Goal: Use online tool/utility: Utilize a website feature to perform a specific function

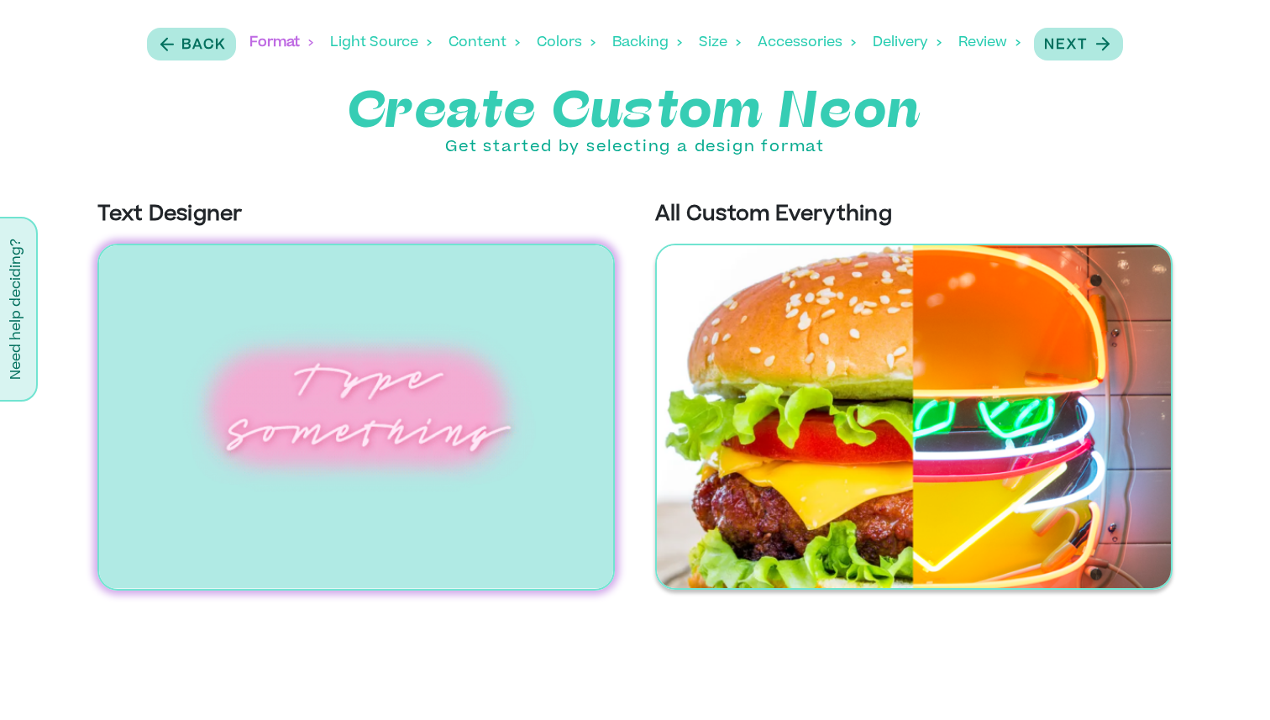
click at [850, 346] on img at bounding box center [914, 417] width 518 height 346
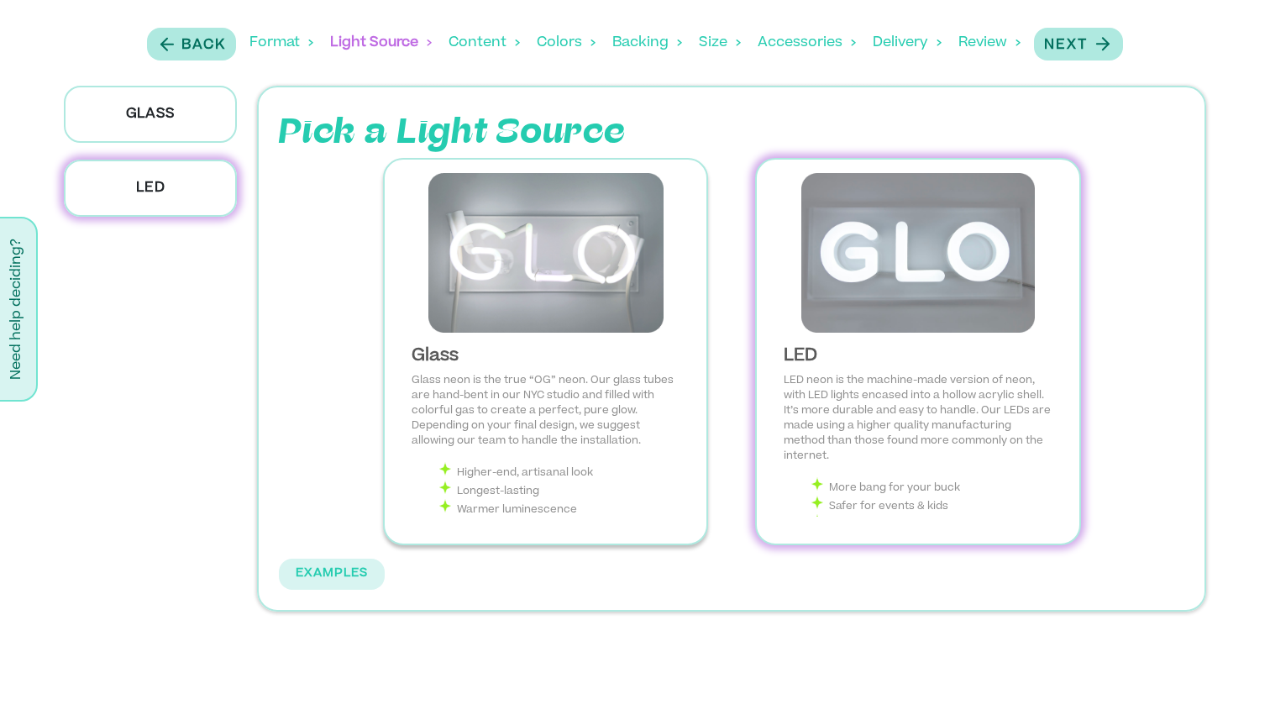
click at [627, 299] on img at bounding box center [545, 253] width 295 height 160
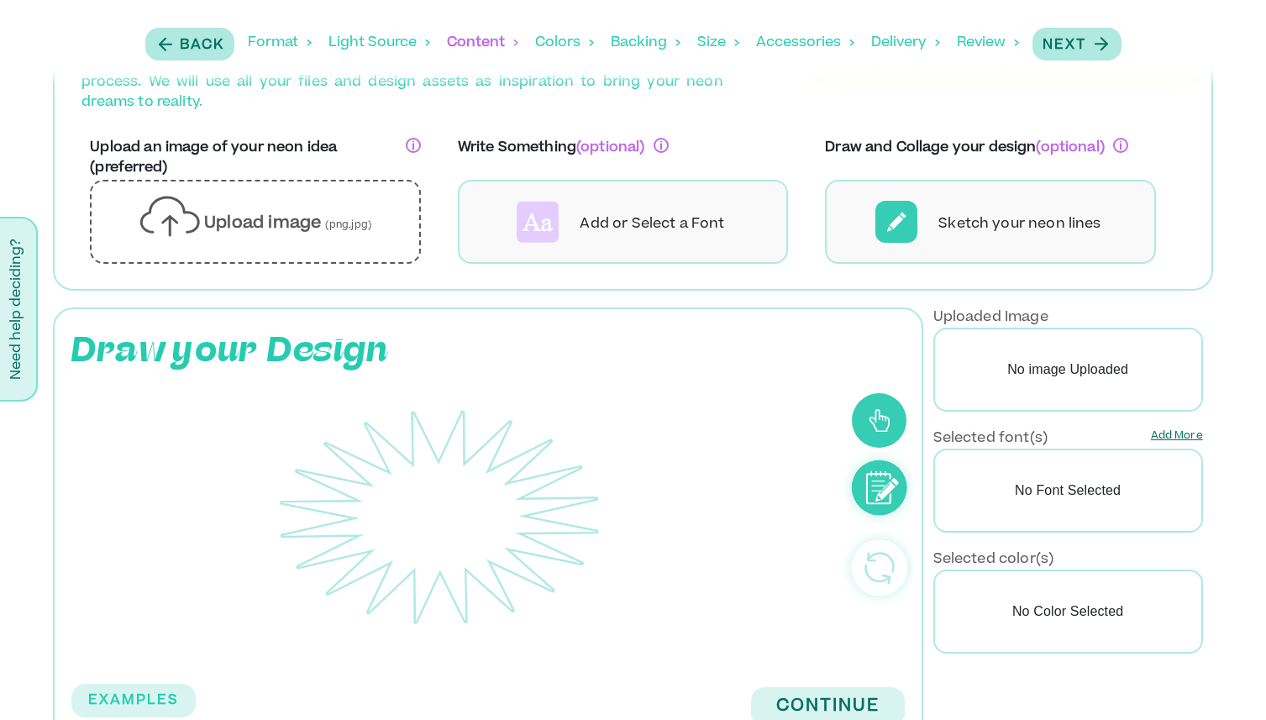
scroll to position [144, 0]
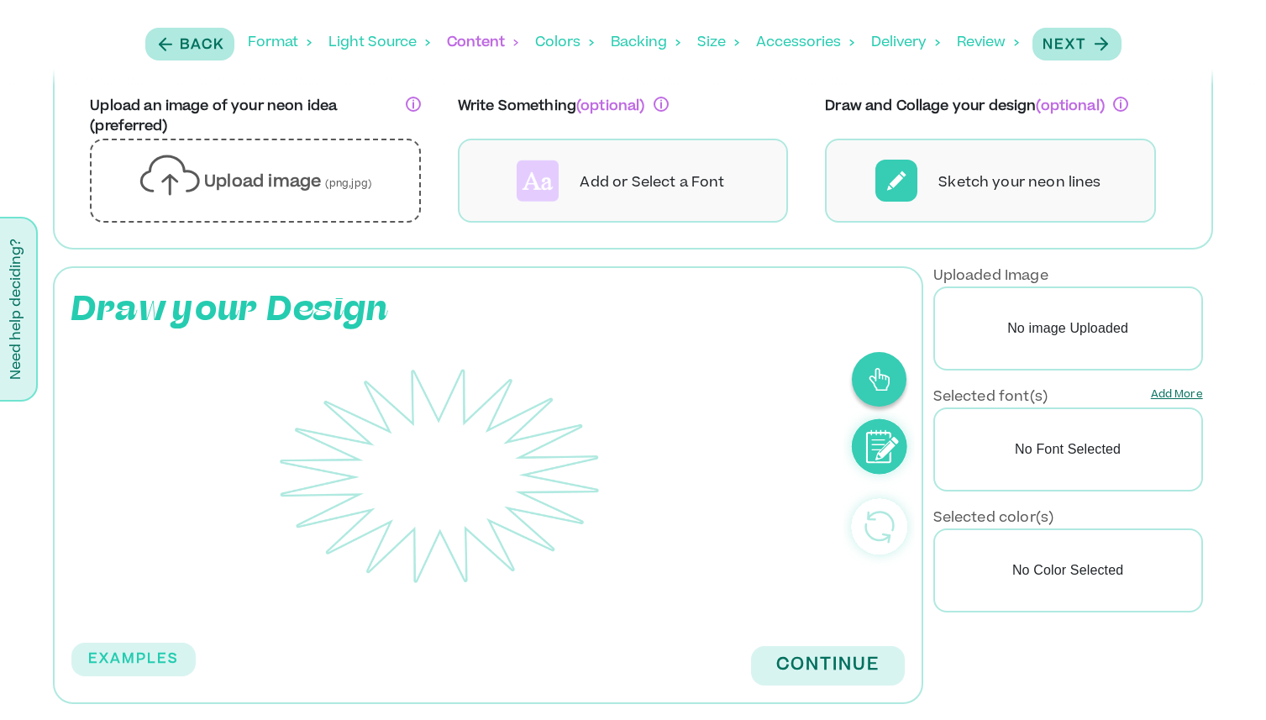
click at [886, 380] on icon at bounding box center [879, 379] width 21 height 24
drag, startPoint x: 266, startPoint y: 539, endPoint x: 410, endPoint y: 431, distance: 179.5
click at [410, 431] on div at bounding box center [440, 475] width 686 height 231
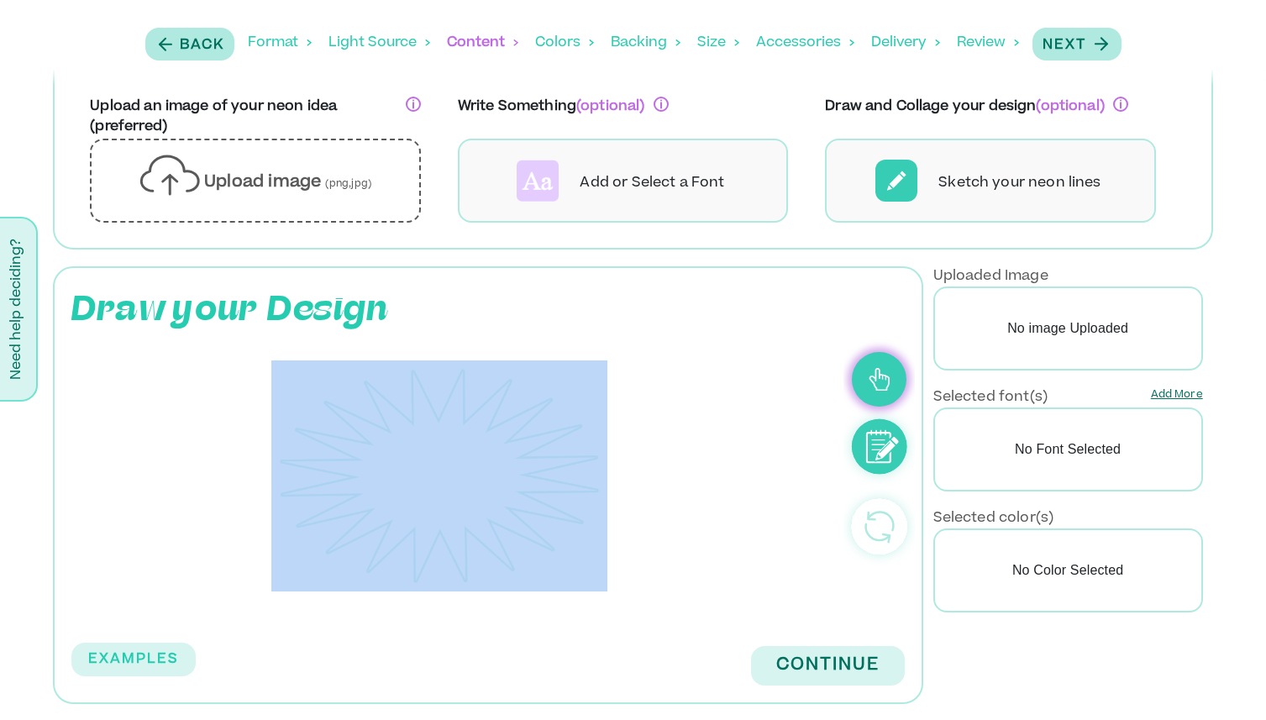
drag, startPoint x: 639, startPoint y: 331, endPoint x: 608, endPoint y: 491, distance: 162.6
click at [608, 491] on div "Draw your Design EXAMPLES Continue" at bounding box center [488, 485] width 870 height 438
click at [884, 368] on icon at bounding box center [879, 379] width 21 height 24
click at [875, 385] on icon at bounding box center [879, 379] width 20 height 23
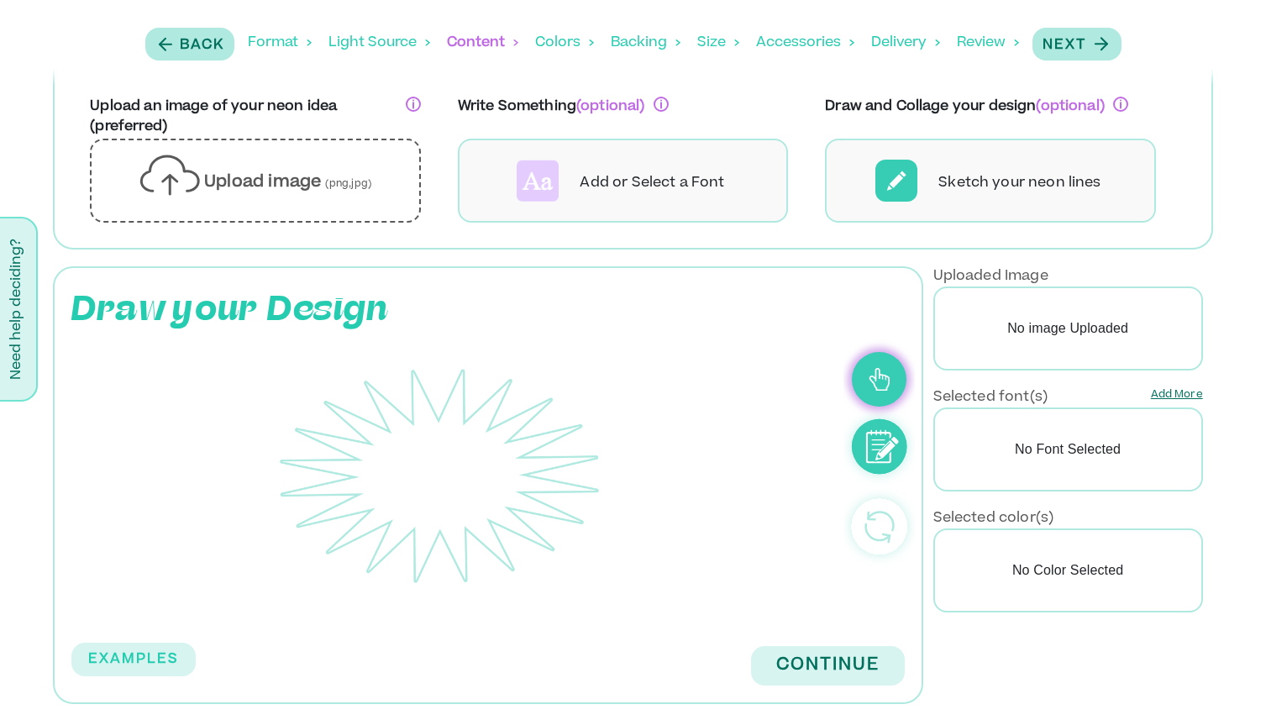
drag, startPoint x: 687, startPoint y: 446, endPoint x: 585, endPoint y: 538, distance: 137.4
click at [585, 538] on div at bounding box center [440, 475] width 686 height 231
click at [826, 663] on button "Continue" at bounding box center [828, 665] width 154 height 39
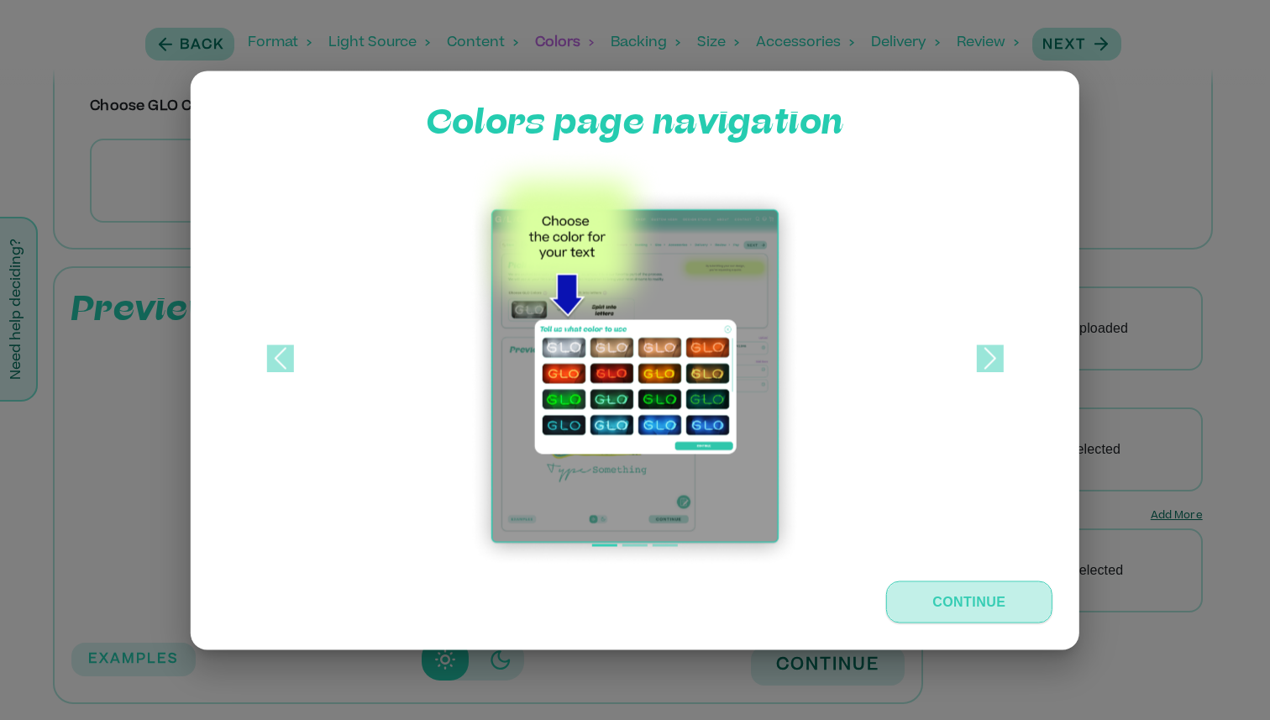
click at [937, 604] on button "Continue" at bounding box center [969, 602] width 167 height 42
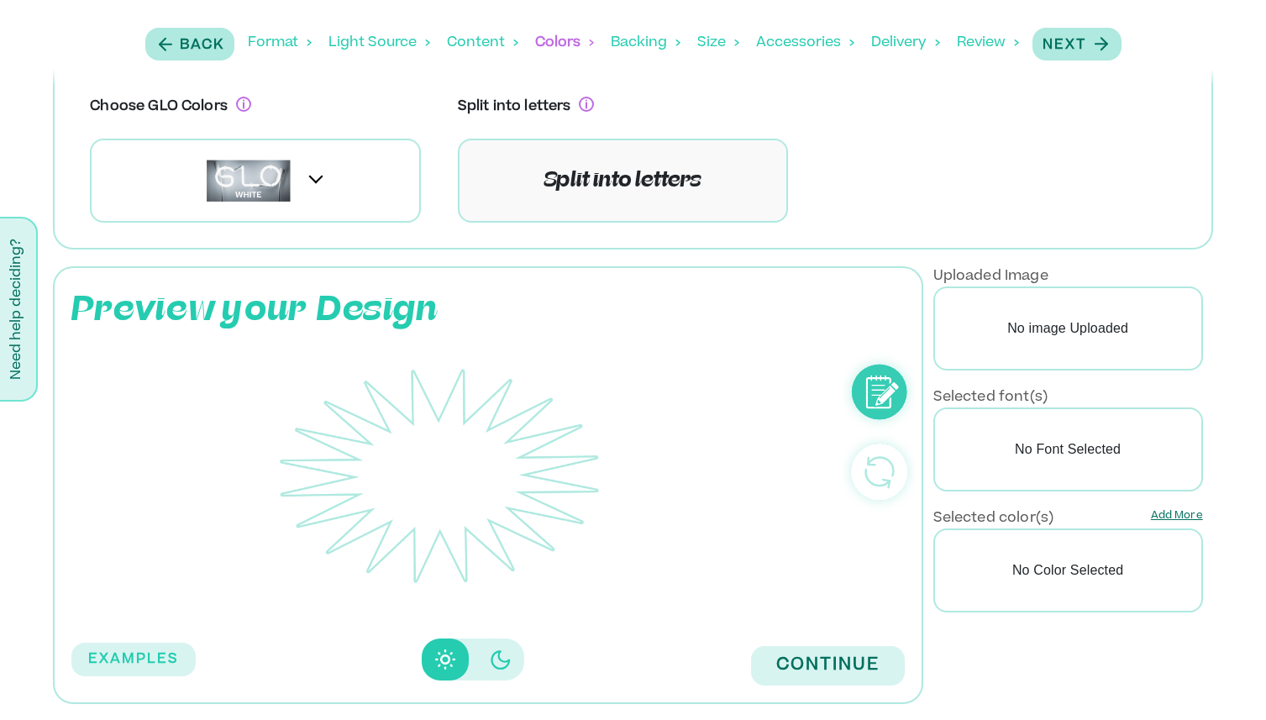
scroll to position [152, 0]
click at [495, 661] on icon "Disabled elevation buttons" at bounding box center [501, 659] width 20 height 20
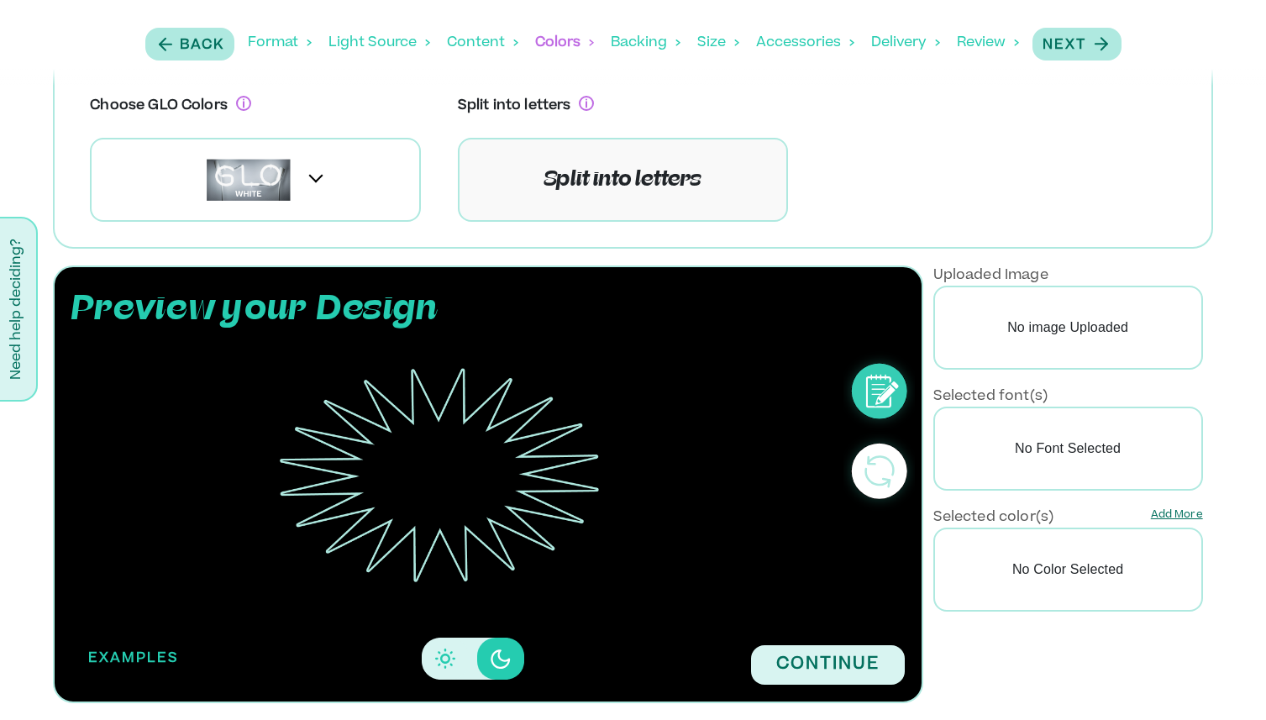
click at [169, 654] on button "EXAMPLES" at bounding box center [133, 659] width 124 height 34
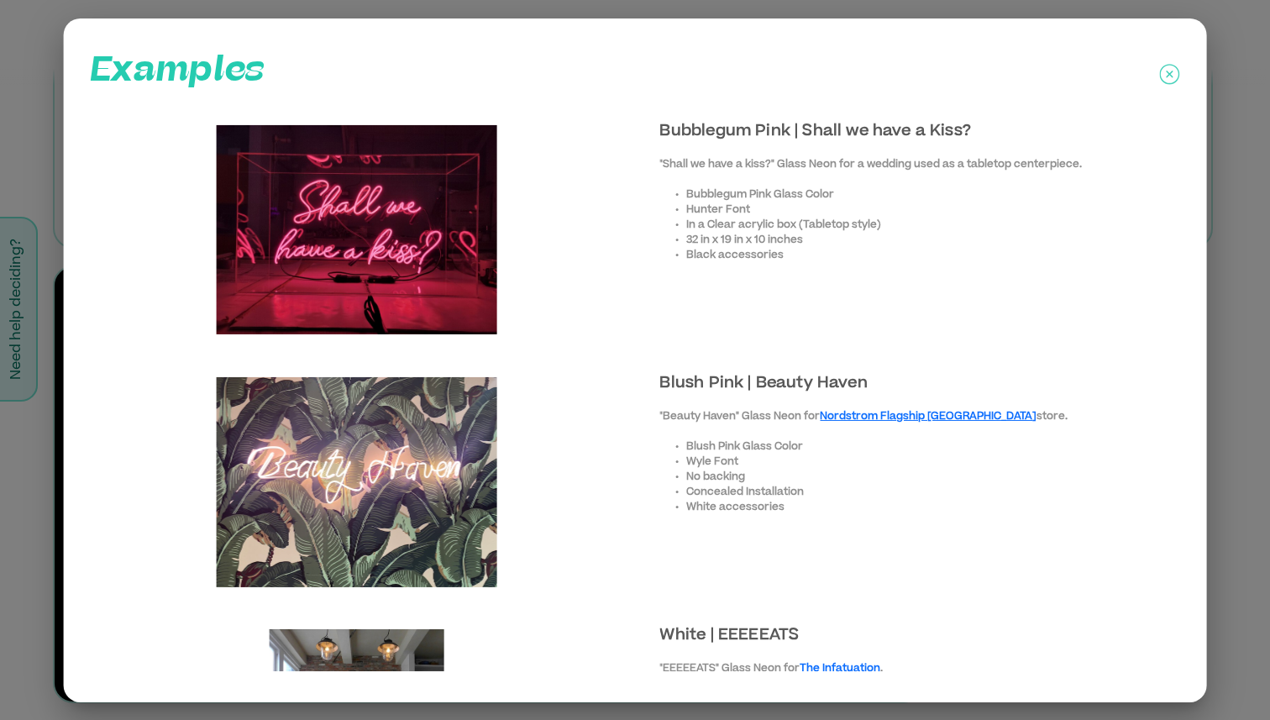
click at [1169, 71] on icon at bounding box center [1169, 74] width 20 height 42
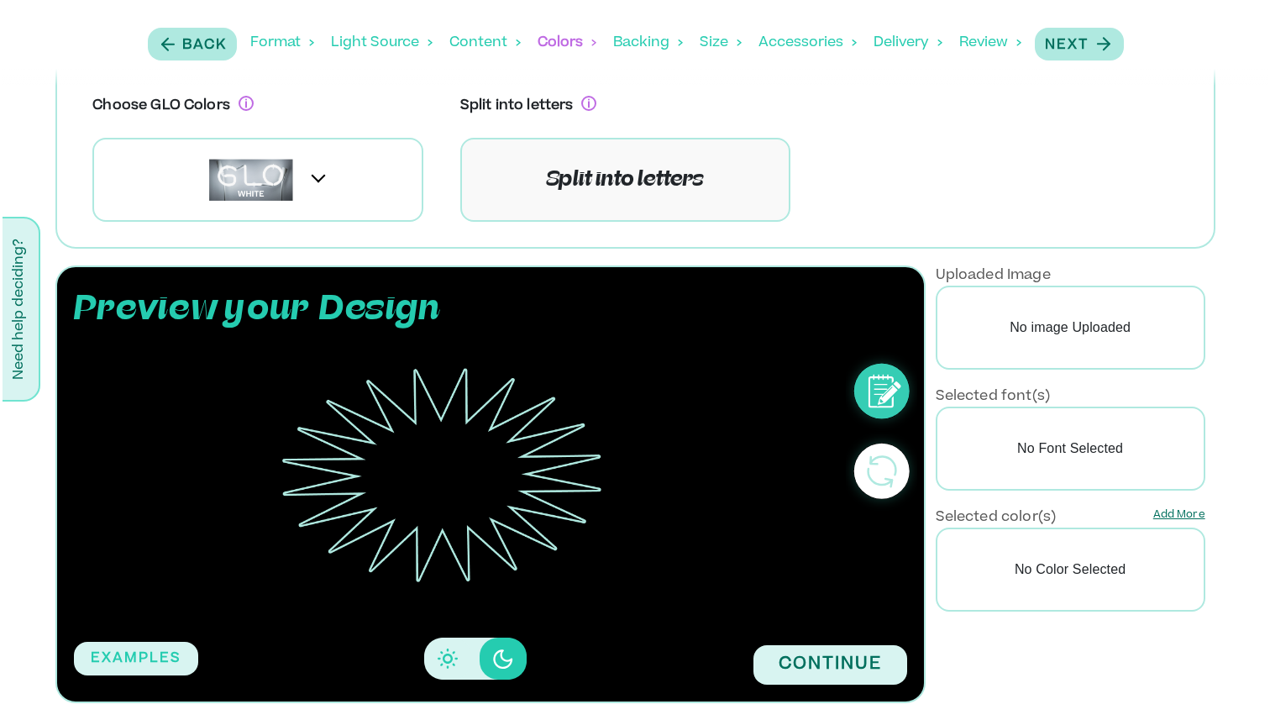
scroll to position [0, 0]
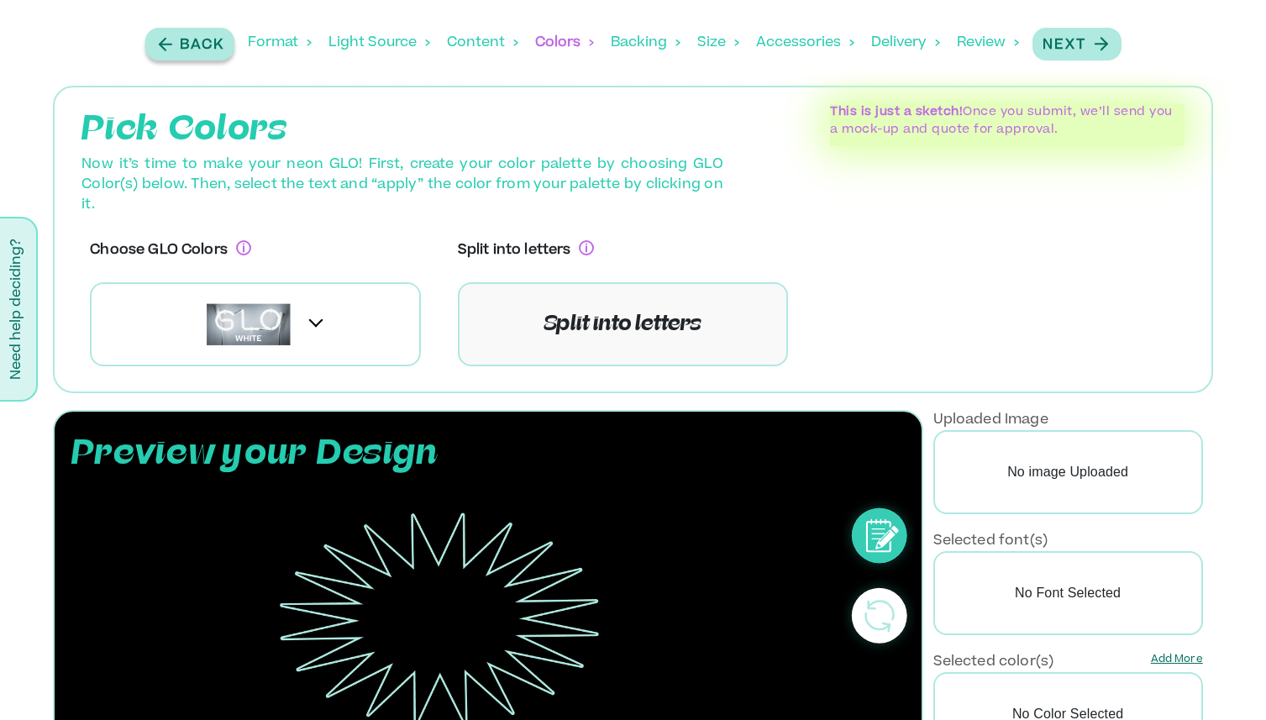
click at [191, 43] on p "Back" at bounding box center [202, 45] width 45 height 20
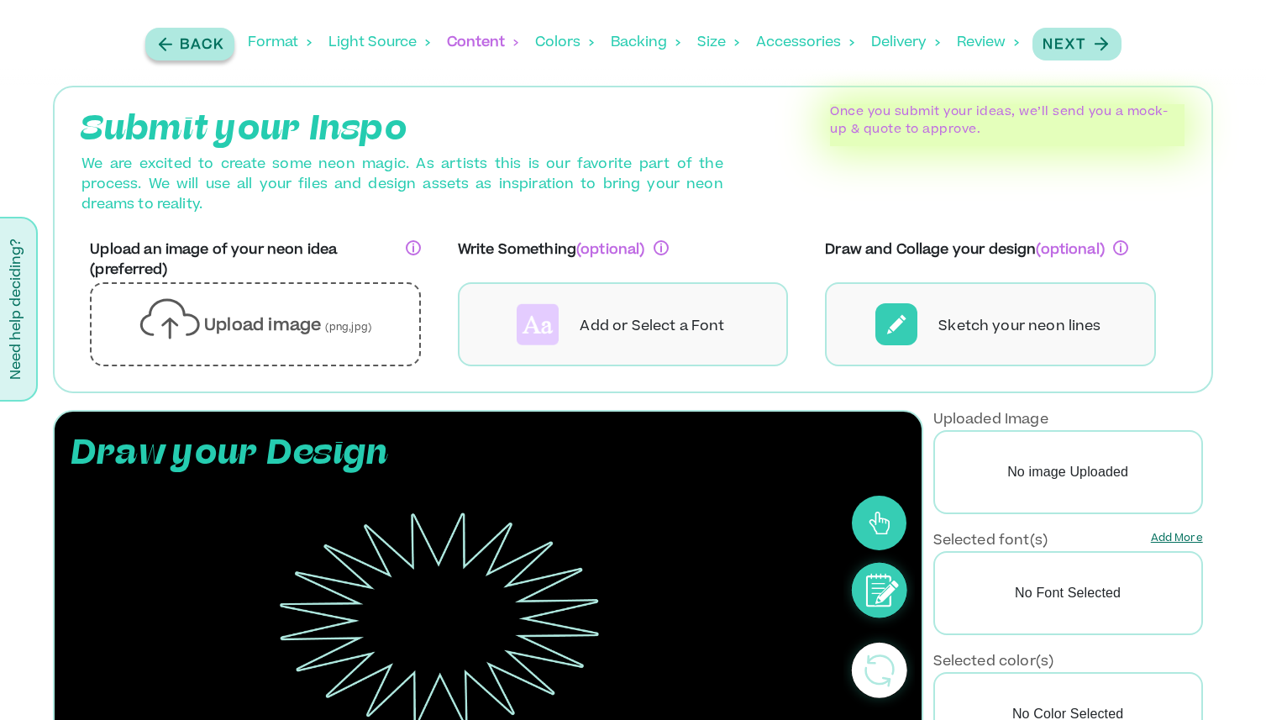
click at [191, 43] on p "Back" at bounding box center [202, 45] width 45 height 20
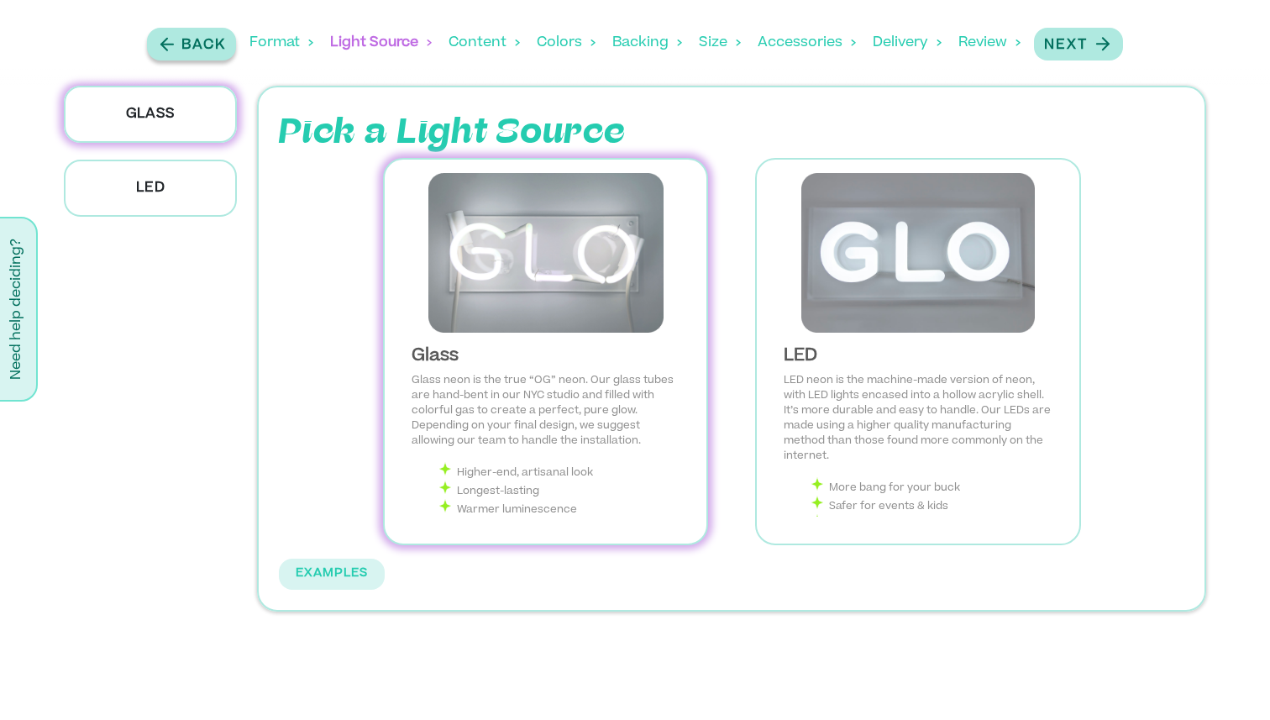
click at [191, 43] on p "Back" at bounding box center [203, 45] width 45 height 20
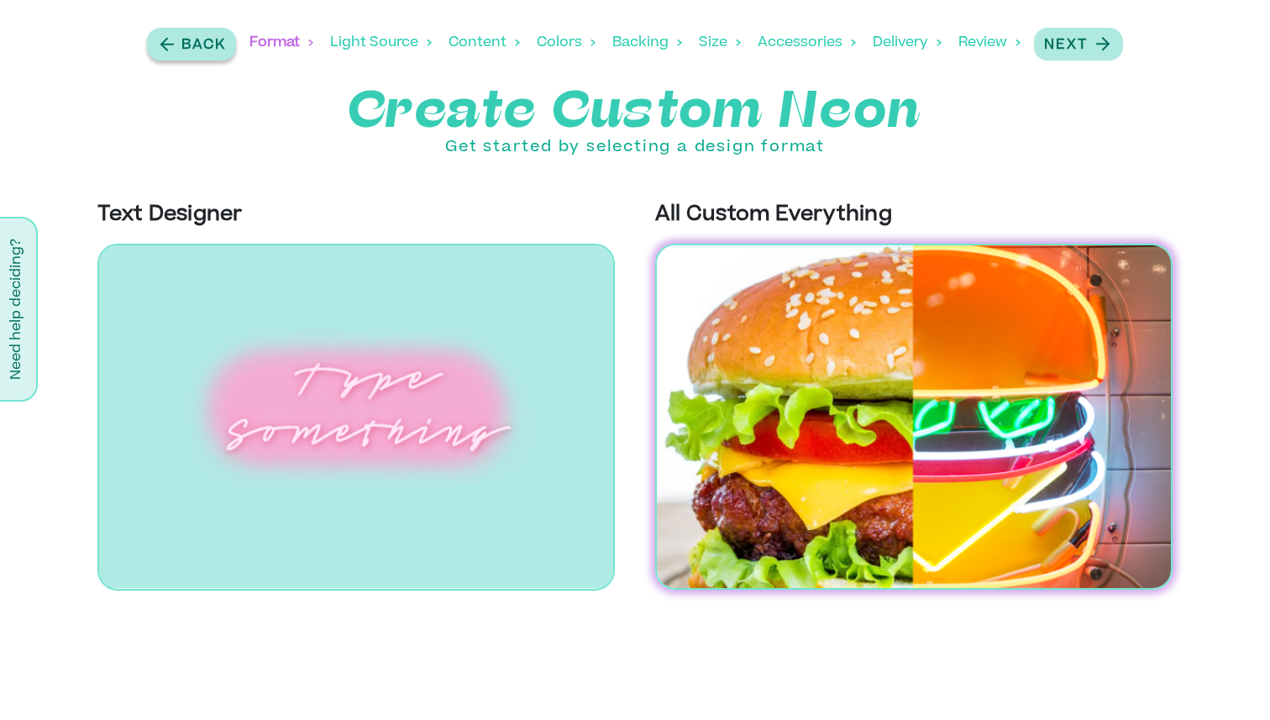
click at [191, 43] on p "Back" at bounding box center [203, 45] width 45 height 20
